Goal: Download file/media

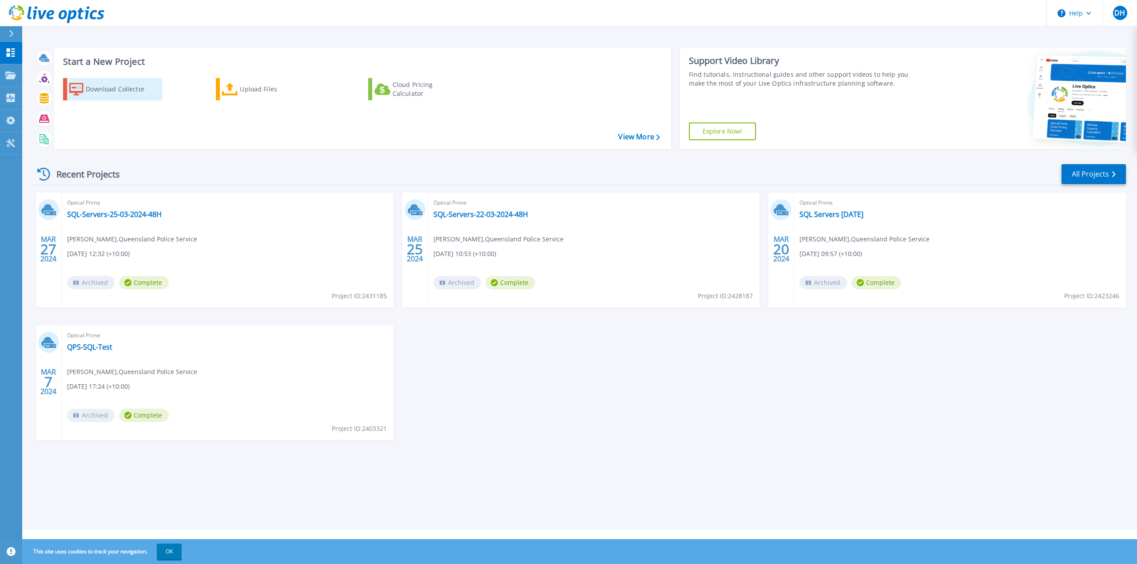
click at [95, 88] on div "Download Collector" at bounding box center [121, 89] width 71 height 18
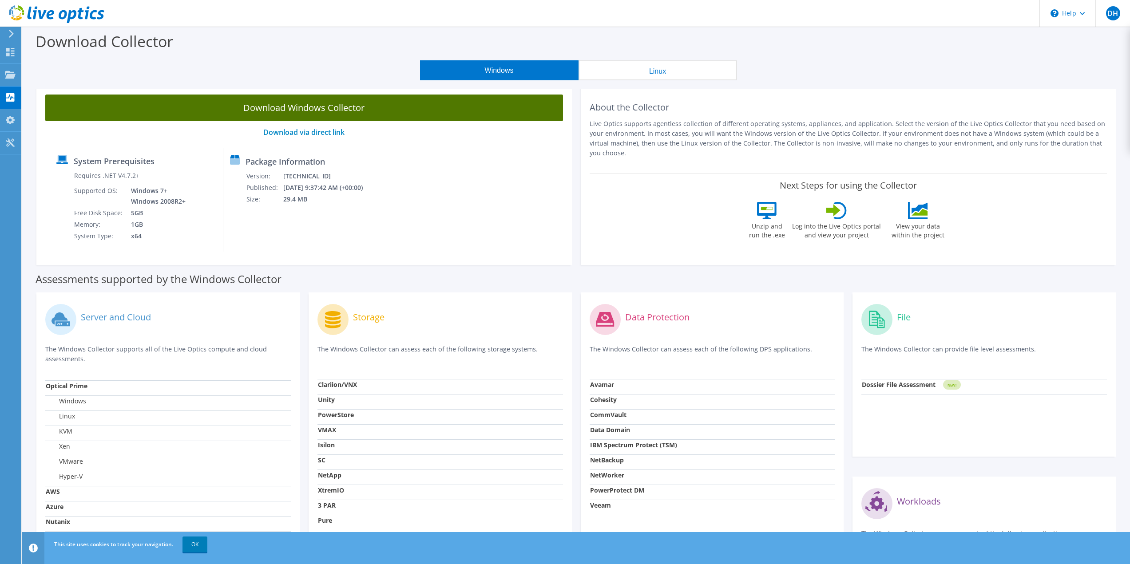
click at [322, 106] on link "Download Windows Collector" at bounding box center [304, 108] width 518 height 27
